Goal: Find specific page/section: Find specific page/section

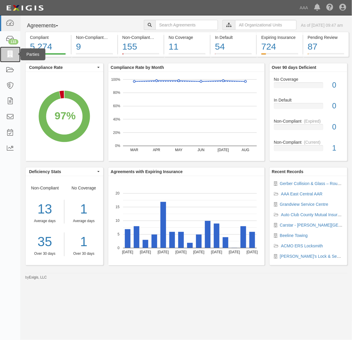
click at [11, 53] on icon at bounding box center [10, 54] width 8 height 7
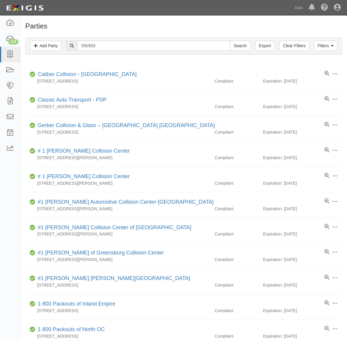
type input "550553"
click at [230, 41] on input "Search" at bounding box center [240, 46] width 21 height 10
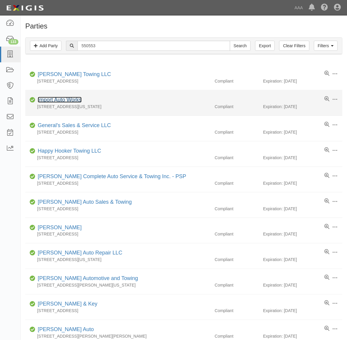
click at [69, 99] on link "Import Auto Works" at bounding box center [60, 100] width 44 height 6
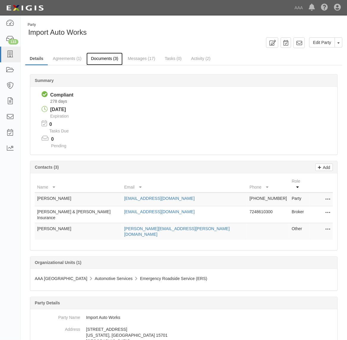
click at [101, 58] on link "Documents (3)" at bounding box center [104, 59] width 36 height 13
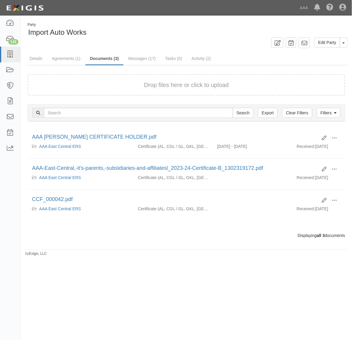
click at [33, 51] on div "Party Import Auto Works Edit Party Toggle Party Dropdown View Audit Trail Archi…" at bounding box center [187, 139] width 332 height 234
click at [39, 58] on link "Details" at bounding box center [36, 59] width 22 height 13
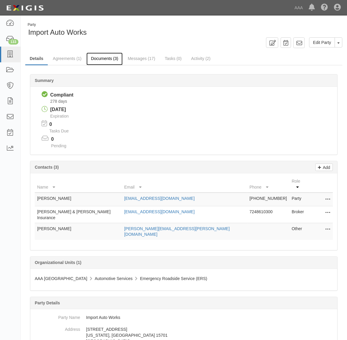
click at [111, 60] on link "Documents (3)" at bounding box center [104, 59] width 36 height 13
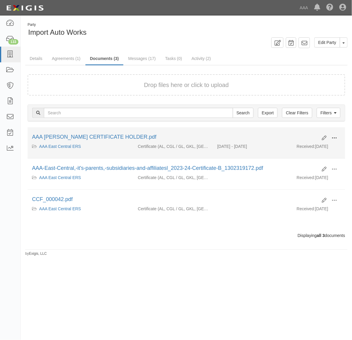
click at [336, 137] on span at bounding box center [334, 137] width 5 height 5
click at [321, 147] on link "View" at bounding box center [305, 146] width 47 height 11
